Goal: Find specific page/section: Find specific page/section

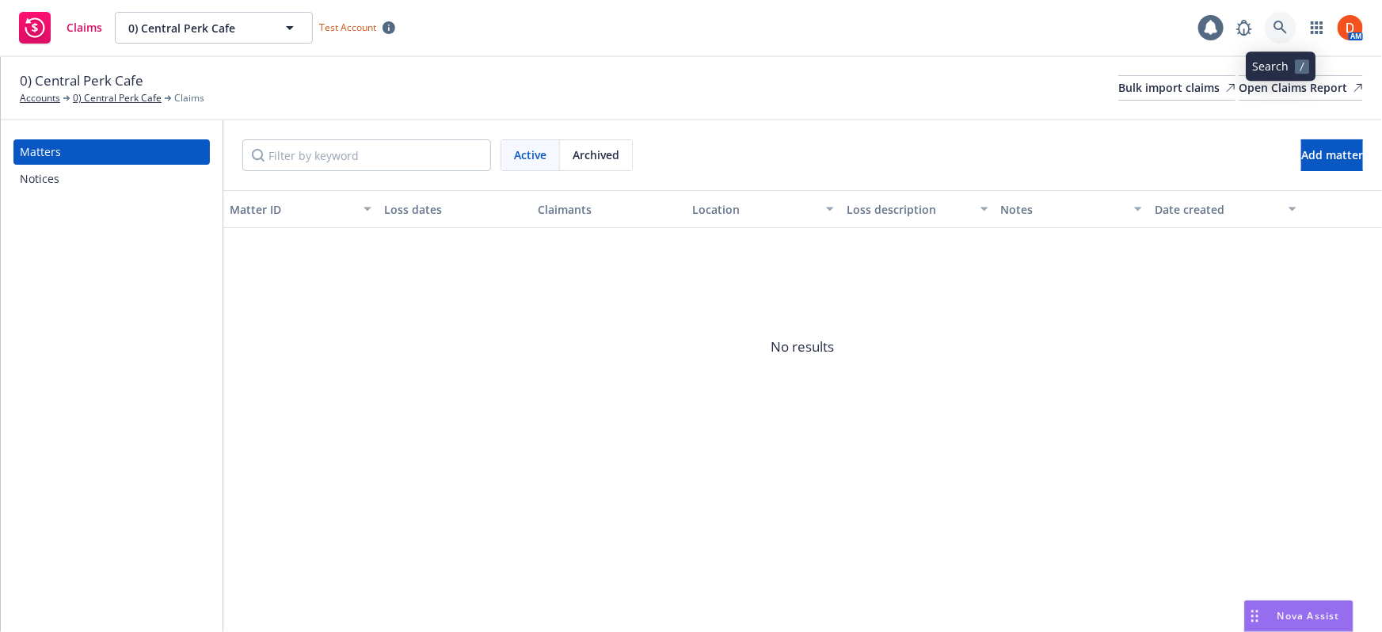
click at [1278, 29] on icon at bounding box center [1280, 27] width 13 height 13
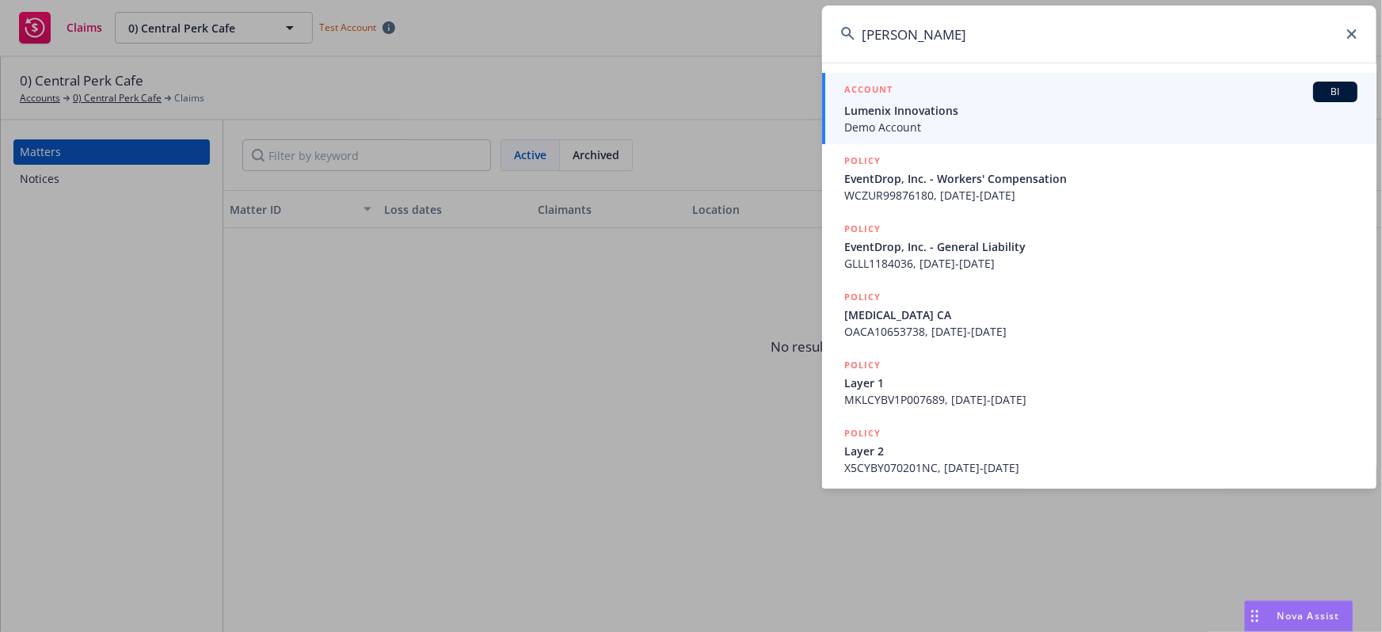
type input "Charlot Jackson"
click at [1355, 38] on icon at bounding box center [1352, 34] width 10 height 10
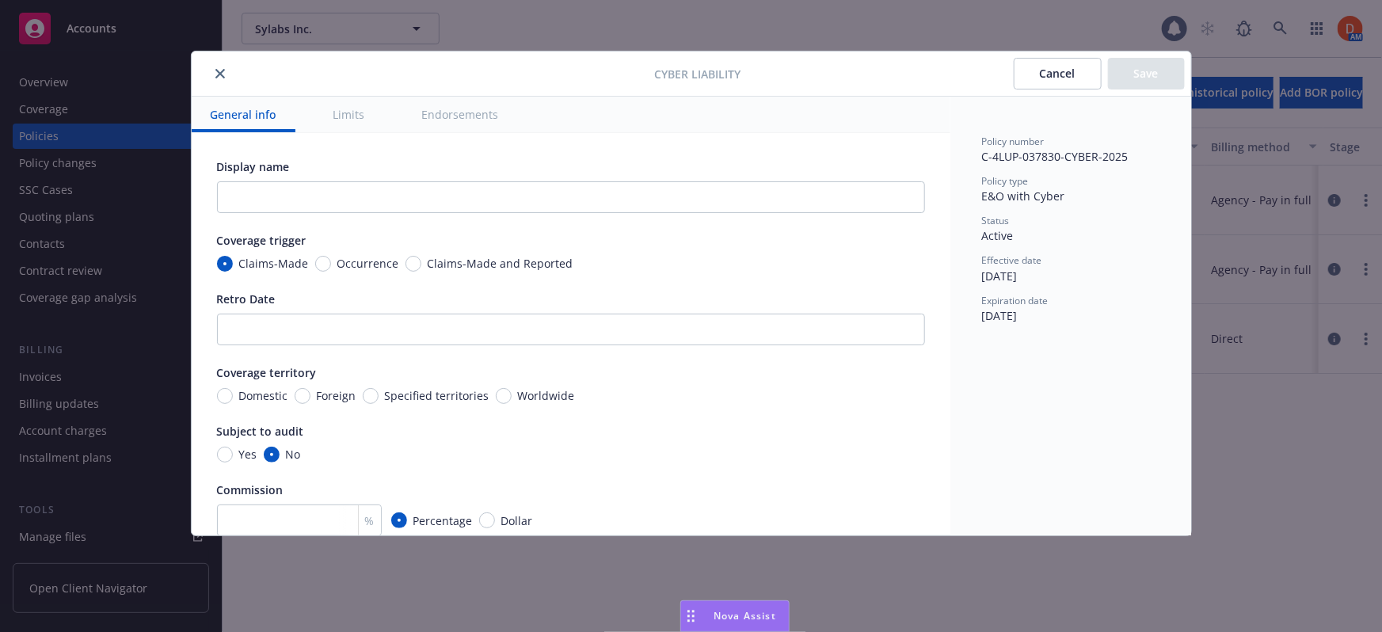
type textarea "x"
